Goal: Task Accomplishment & Management: Manage account settings

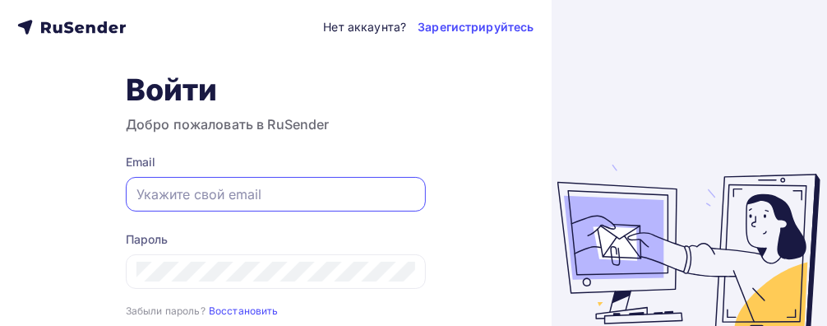
click at [299, 191] on input "text" at bounding box center [276, 194] width 279 height 20
paste input "[PERSON_NAME][EMAIL_ADDRESS][DOMAIN_NAME]"
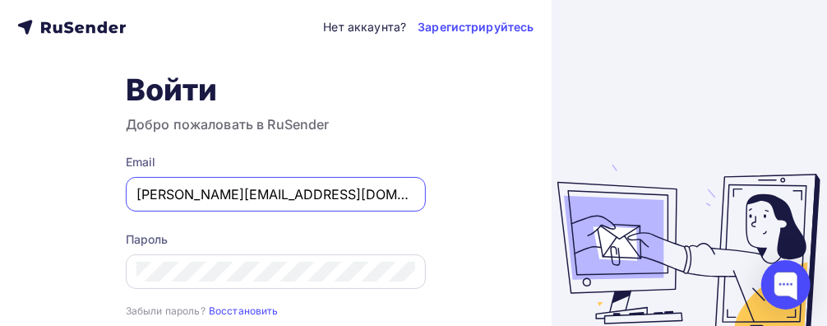
type input "[PERSON_NAME][EMAIL_ADDRESS][DOMAIN_NAME]"
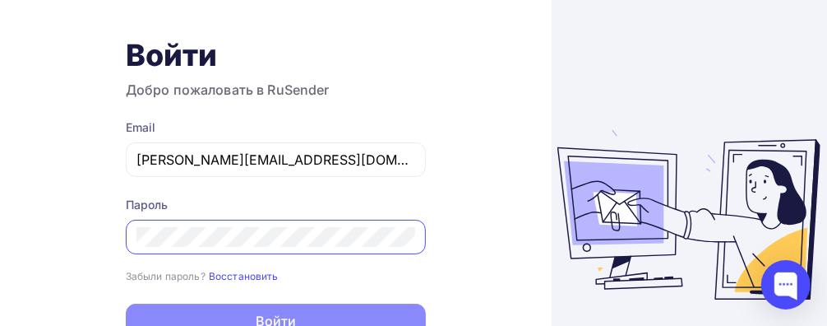
scroll to position [117, 0]
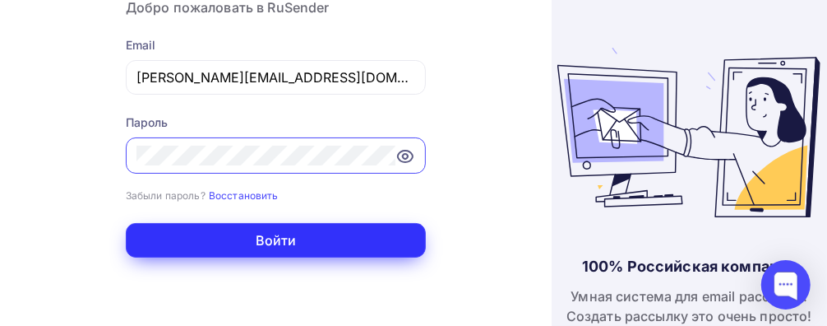
click at [252, 229] on button "Войти" at bounding box center [276, 240] width 300 height 35
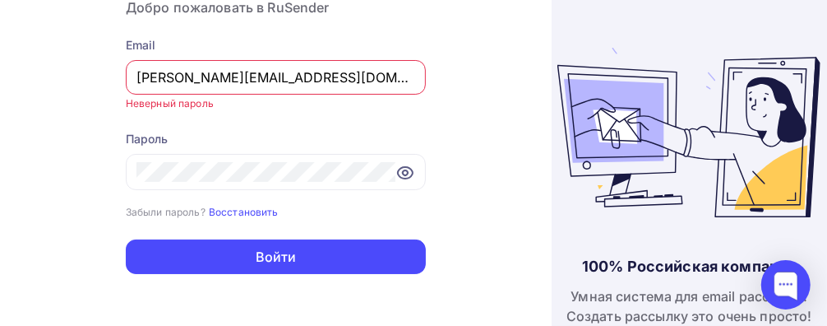
click at [357, 86] on input "[PERSON_NAME][EMAIL_ADDRESS][DOMAIN_NAME]" at bounding box center [276, 77] width 279 height 20
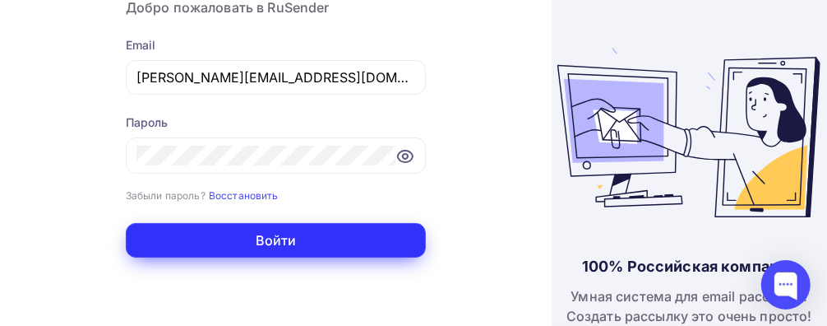
click at [332, 240] on button "Войти" at bounding box center [276, 240] width 300 height 35
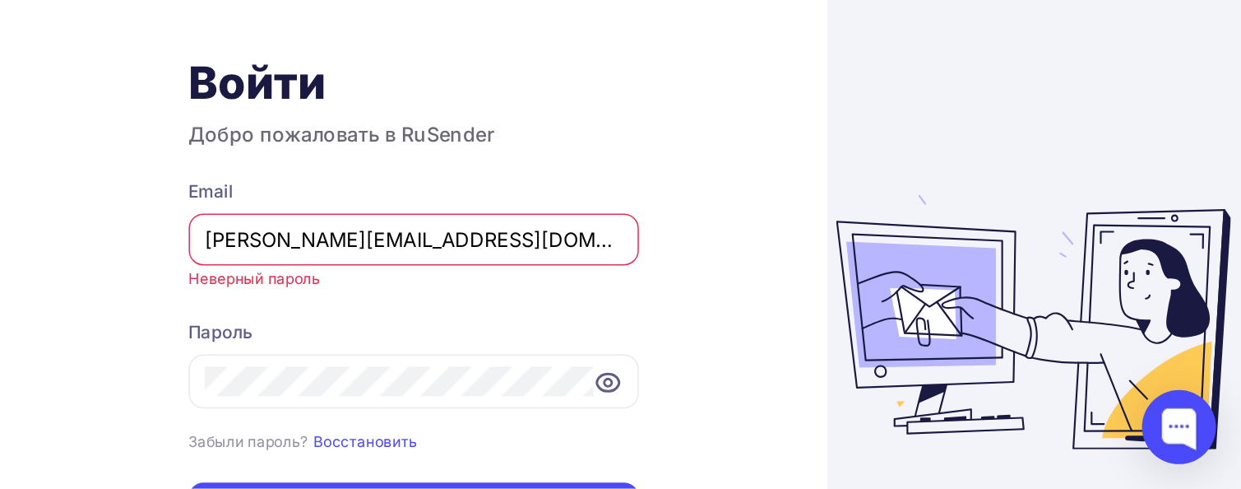
scroll to position [35, 0]
click at [215, 291] on small "Восстановить" at bounding box center [244, 294] width 70 height 12
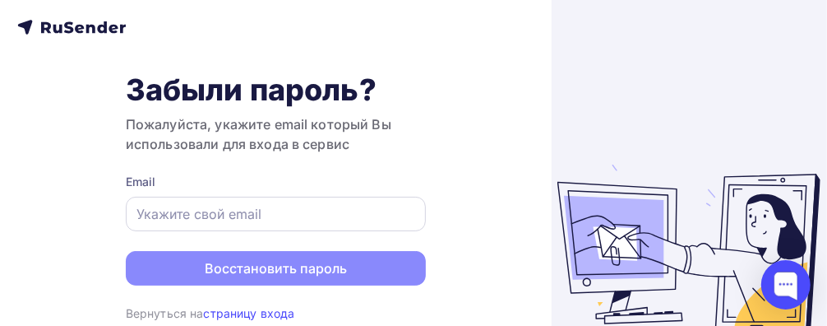
click at [260, 209] on input "text" at bounding box center [276, 214] width 279 height 20
paste input "[PERSON_NAME][EMAIL_ADDRESS][DOMAIN_NAME]"
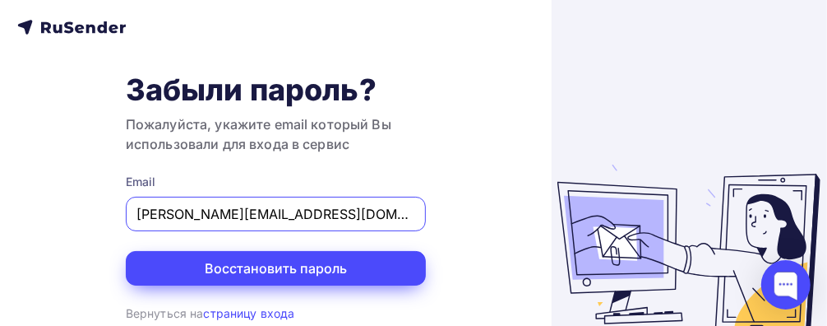
type input "[PERSON_NAME][EMAIL_ADDRESS][DOMAIN_NAME]"
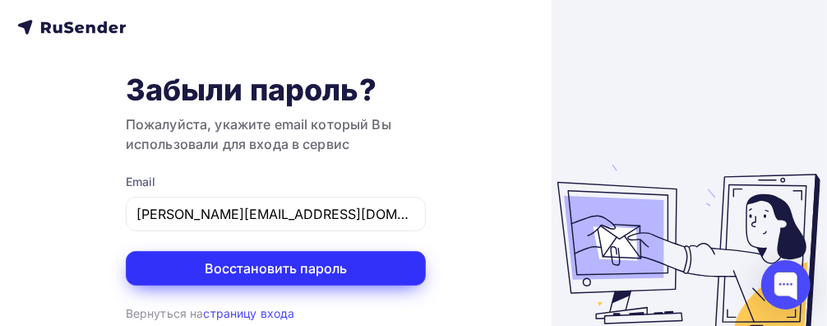
click at [262, 267] on button "Восстановить пароль" at bounding box center [276, 268] width 300 height 35
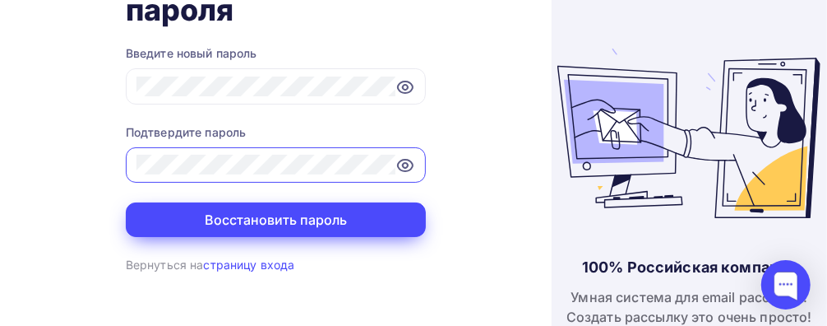
scroll to position [117, 0]
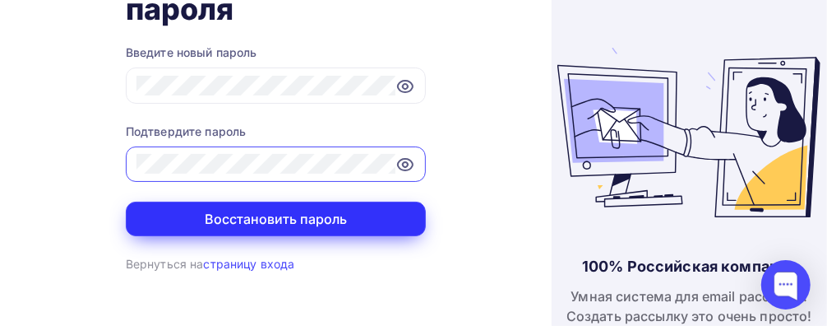
click at [307, 223] on button "Восстановить пароль" at bounding box center [276, 219] width 300 height 35
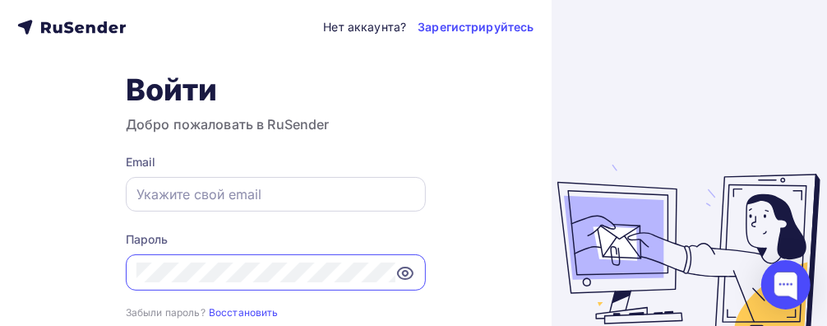
click at [285, 193] on input "text" at bounding box center [276, 194] width 279 height 20
paste input "[PERSON_NAME][EMAIL_ADDRESS][DOMAIN_NAME]"
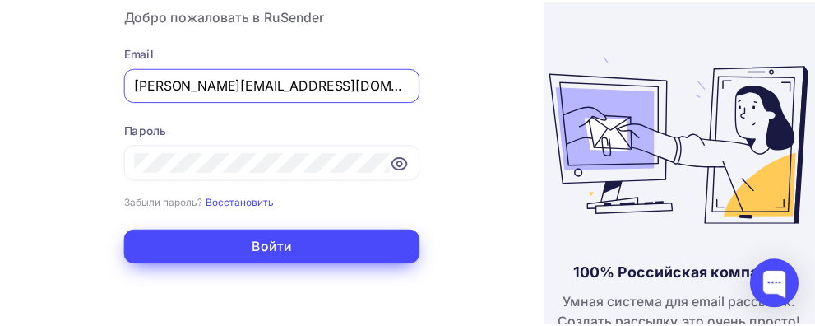
scroll to position [117, 0]
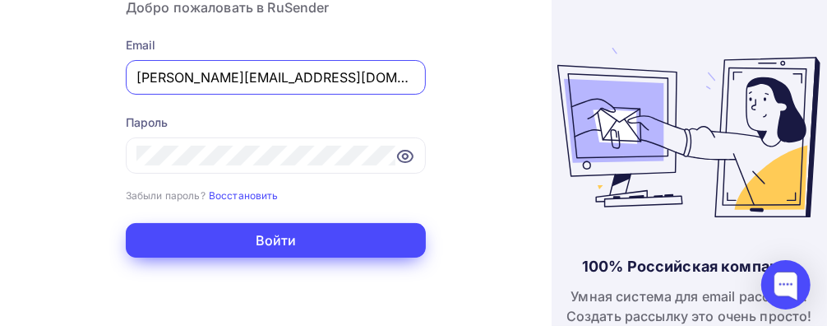
type input "[PERSON_NAME][EMAIL_ADDRESS][DOMAIN_NAME]"
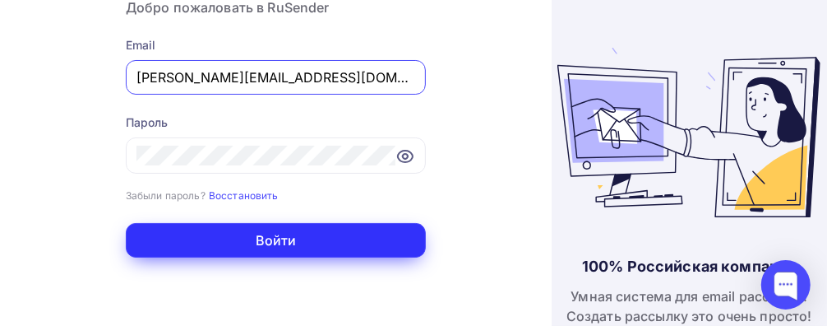
click at [322, 234] on button "Войти" at bounding box center [276, 240] width 300 height 35
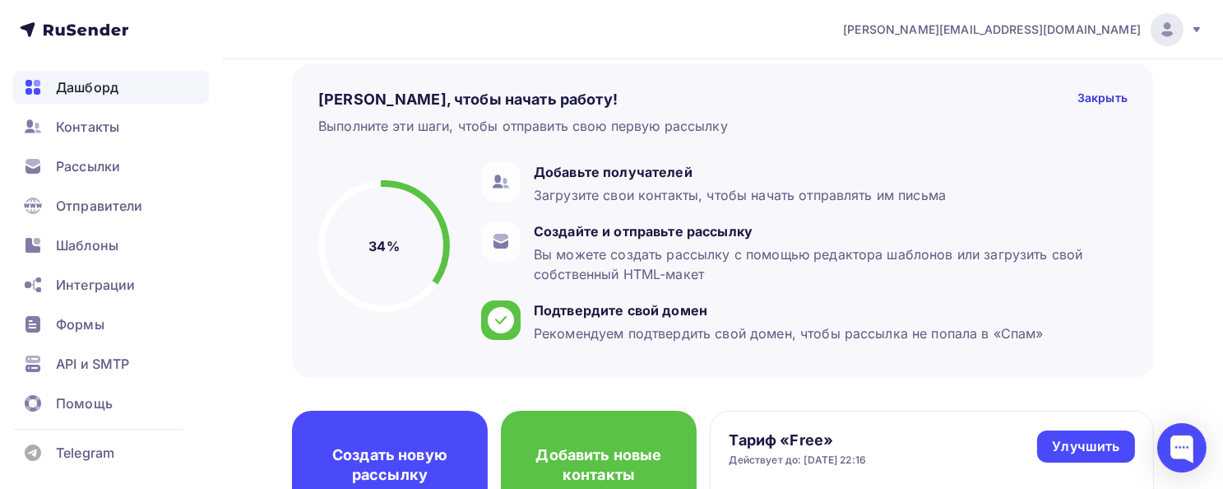
scroll to position [81, 0]
click at [128, 325] on span "API и SMTP" at bounding box center [92, 364] width 73 height 20
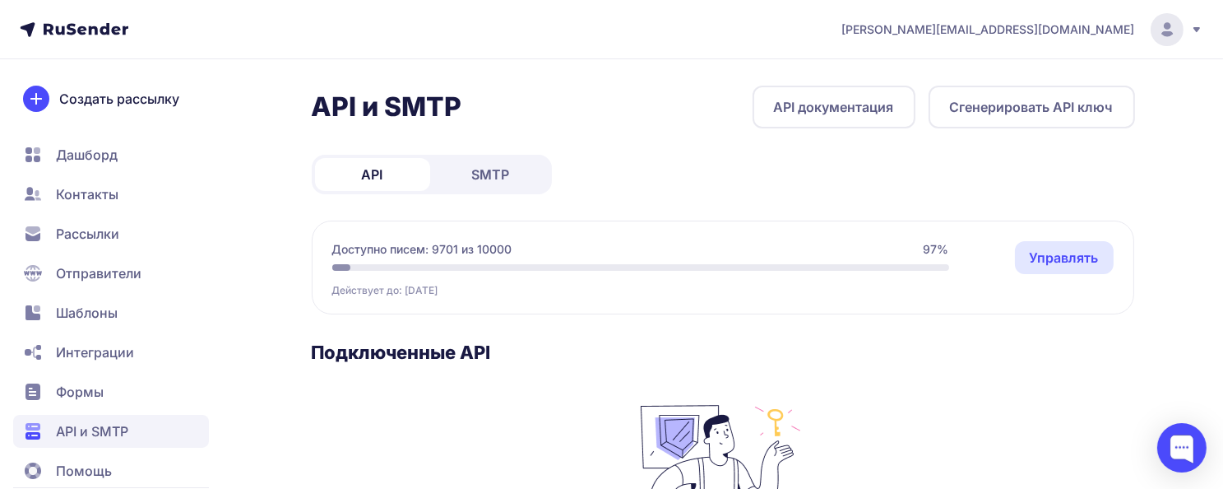
click at [494, 166] on span "SMTP" at bounding box center [491, 175] width 38 height 20
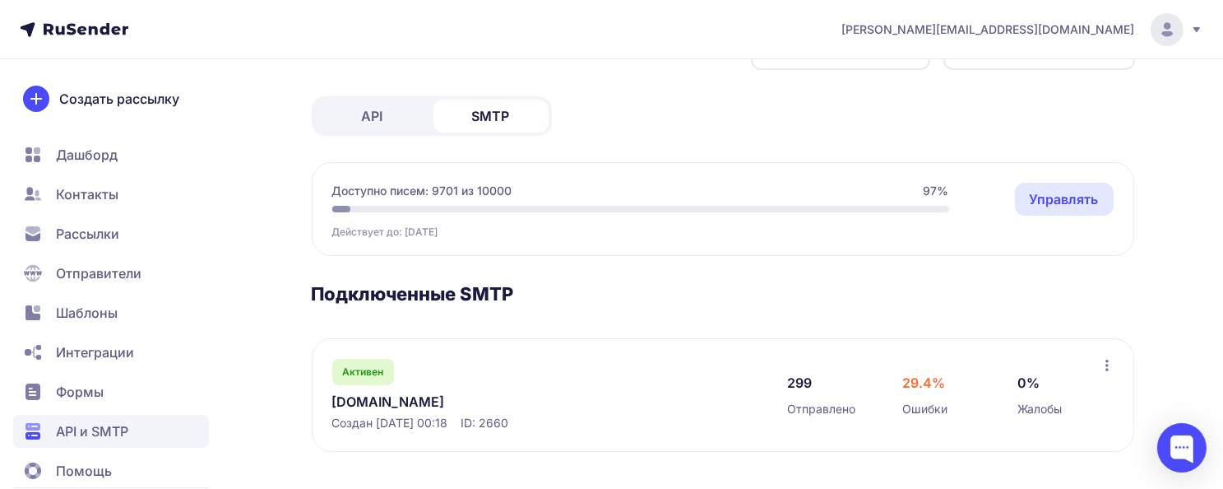
scroll to position [59, 0]
click at [692, 116] on div "API и SMTP SMTP документация Создать подключение API SMTP Доступно писем: 9701 …" at bounding box center [723, 258] width 823 height 464
click at [730, 322] on section "Подключенные SMTP Активен pro-garanty.ru Создан 25.09.2025, 00:18 ID: 2660 299 …" at bounding box center [723, 365] width 823 height 169
drag, startPoint x: 311, startPoint y: 400, endPoint x: 436, endPoint y: 410, distance: 125.5
click at [436, 410] on div "Активен pro-garanty.ru Создан 25.09.2025, 00:18 ID: 2660 299 Отправлено 29.4% О…" at bounding box center [723, 394] width 823 height 114
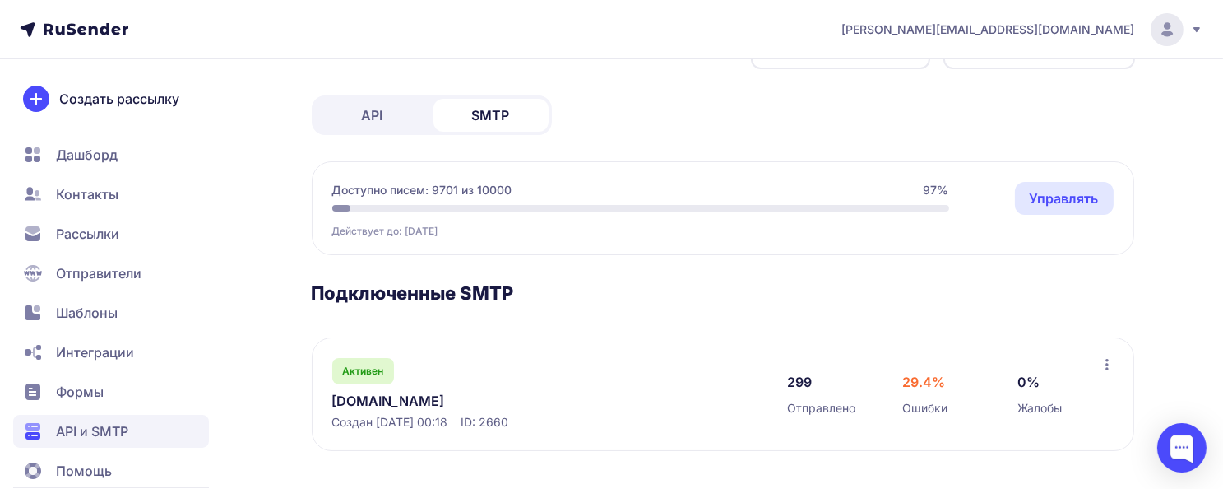
copy link "pro-garanty.ru"
click at [395, 395] on link "pro-garanty.ru" at bounding box center [500, 401] width 337 height 20
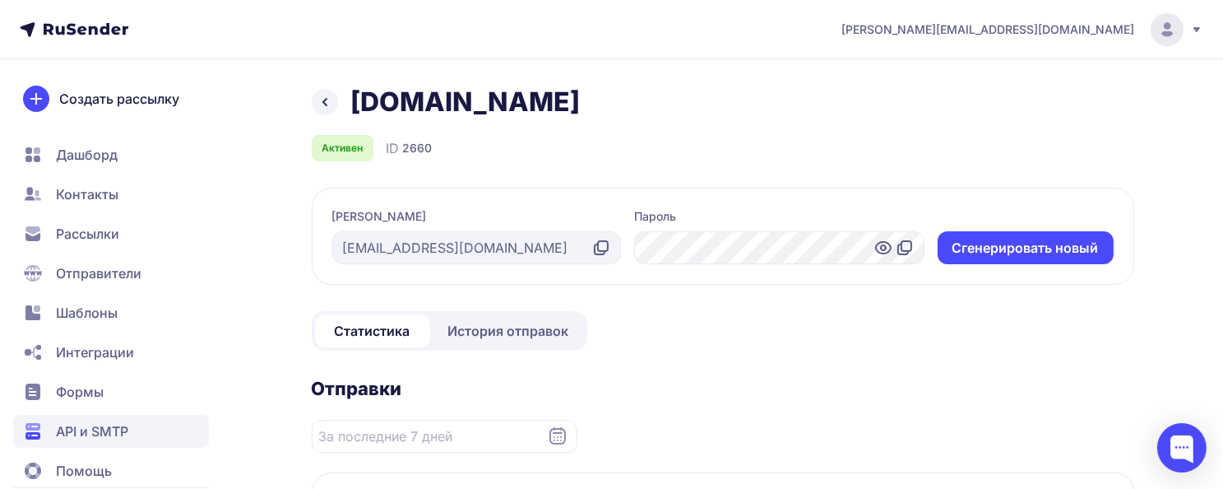
click at [321, 101] on icon at bounding box center [325, 102] width 20 height 20
